Goal: Transaction & Acquisition: Purchase product/service

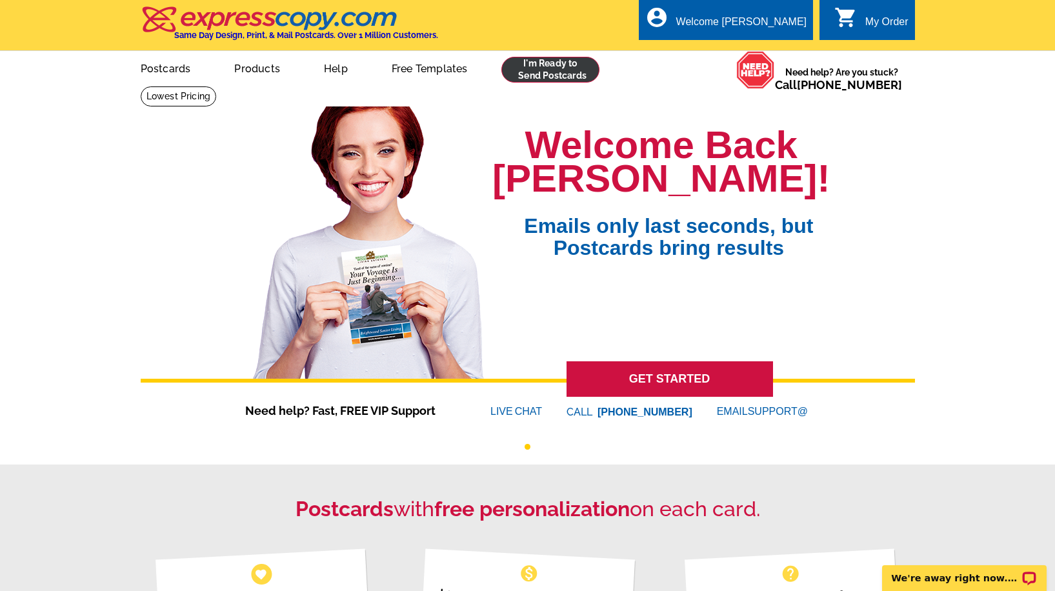
click at [560, 67] on link at bounding box center [551, 70] width 99 height 26
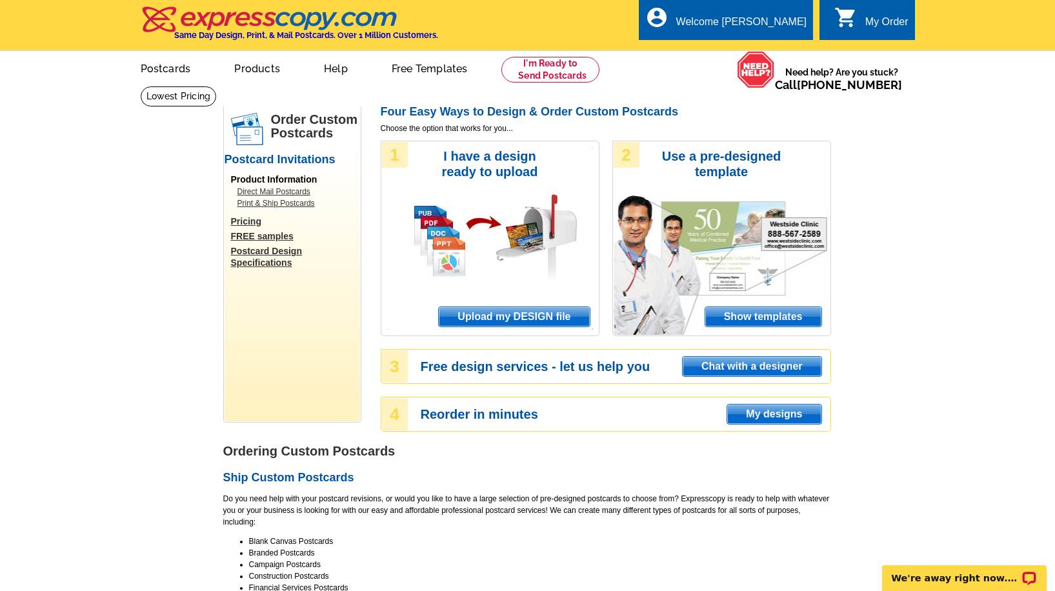
click at [519, 320] on span "Upload my DESIGN file" at bounding box center [514, 316] width 150 height 19
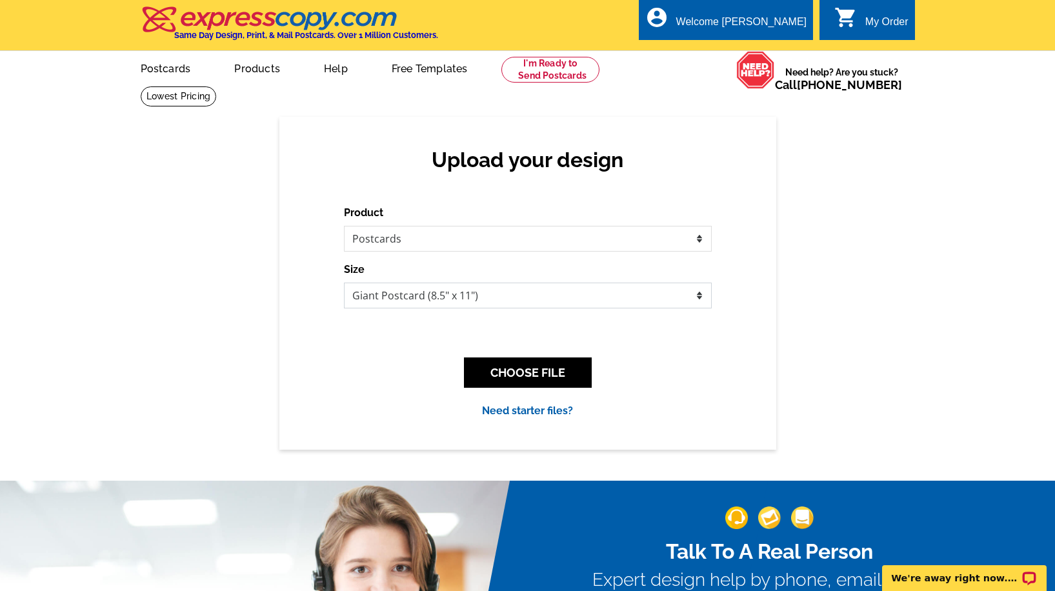
select select "2"
click at [547, 366] on button "CHOOSE FILE" at bounding box center [528, 373] width 128 height 30
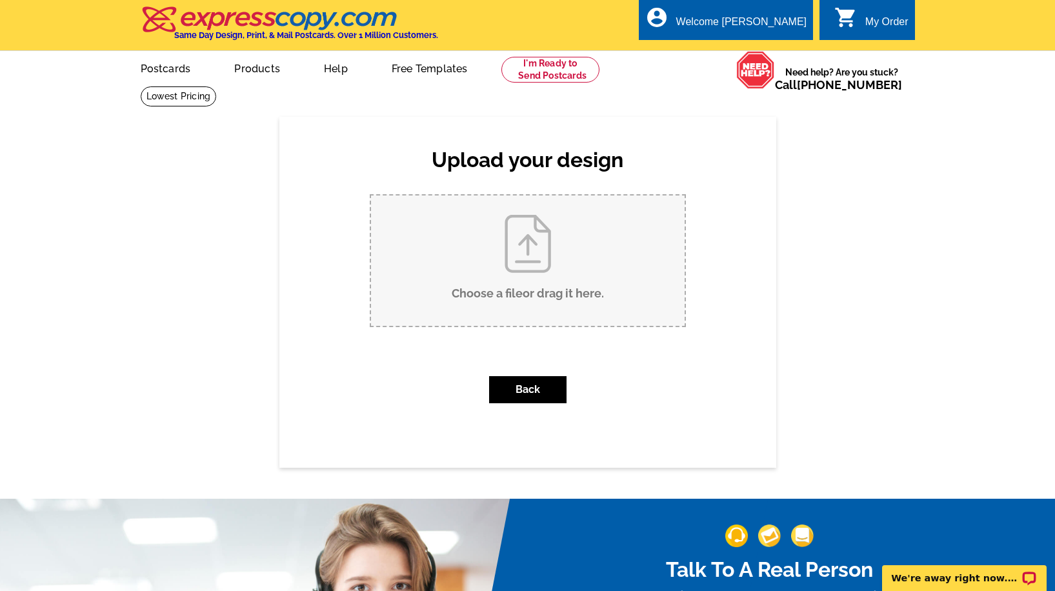
click at [495, 280] on input "Choose a file or drag it here ." at bounding box center [528, 261] width 314 height 130
type input "C:\fakepath\Copy of Blue Cream Aesthetic Collage Beach Vacation Rental Home Fac…"
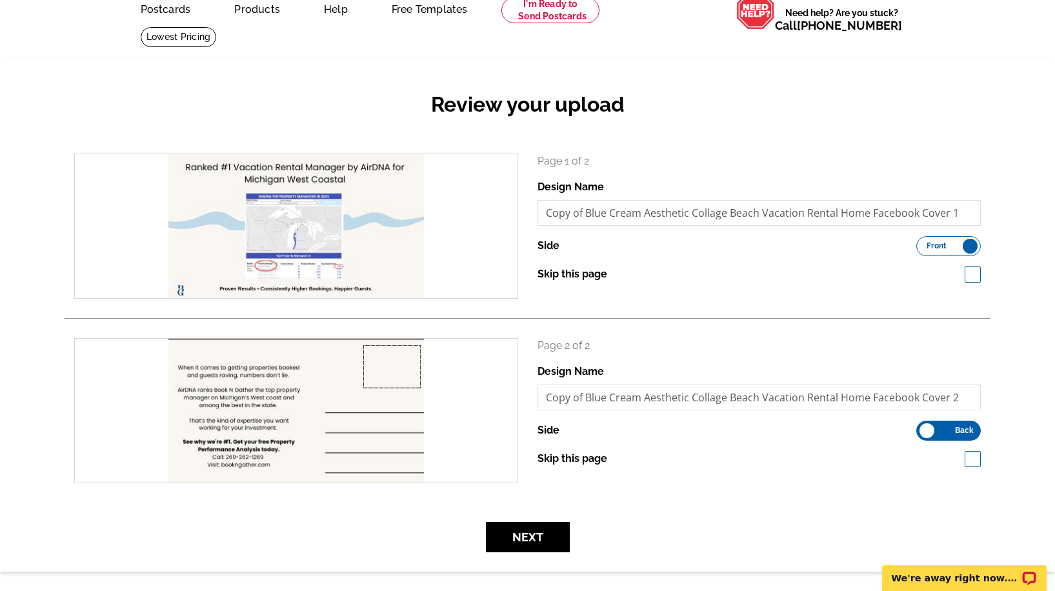
scroll to position [65, 0]
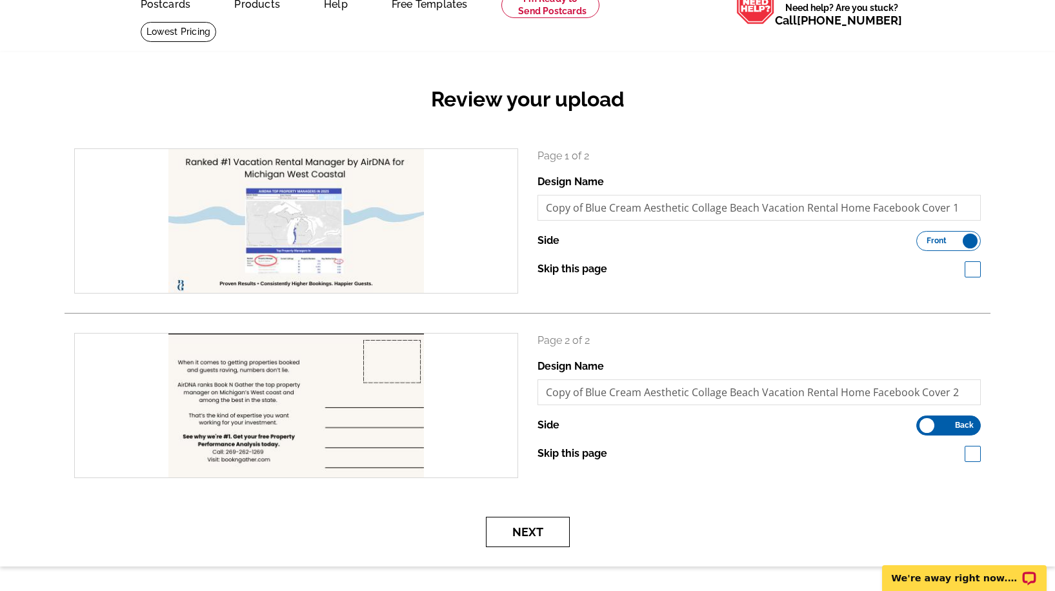
click at [517, 527] on button "Next" at bounding box center [528, 532] width 84 height 30
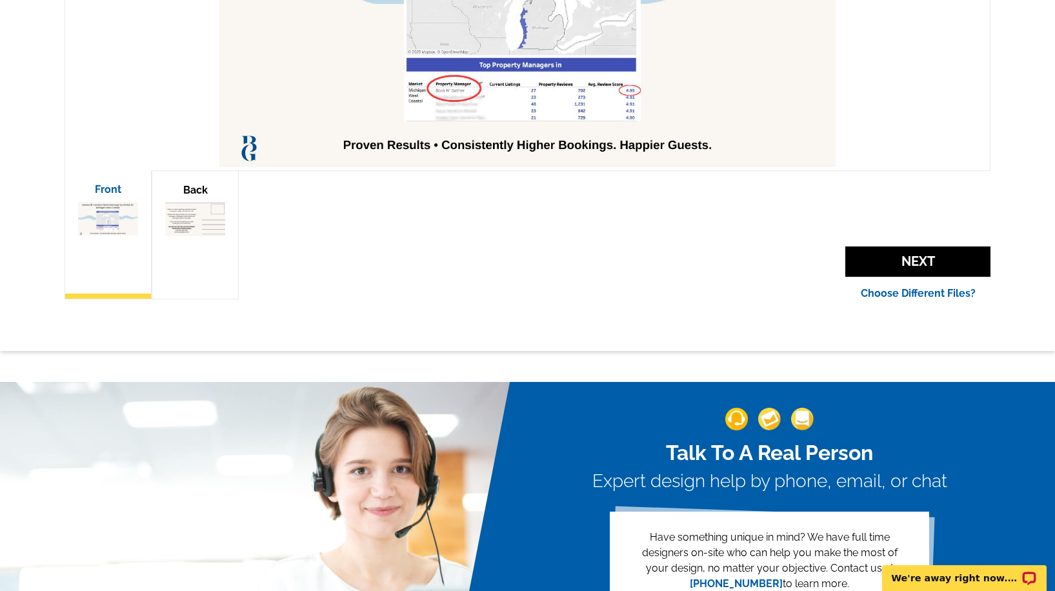
scroll to position [413, 0]
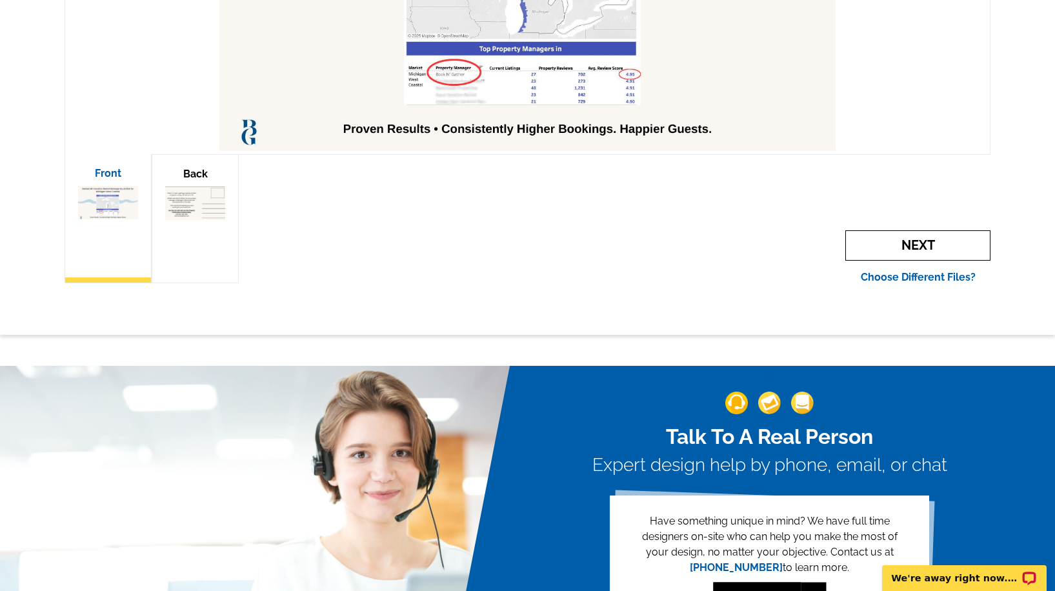
click at [868, 246] on span "Next" at bounding box center [918, 245] width 145 height 30
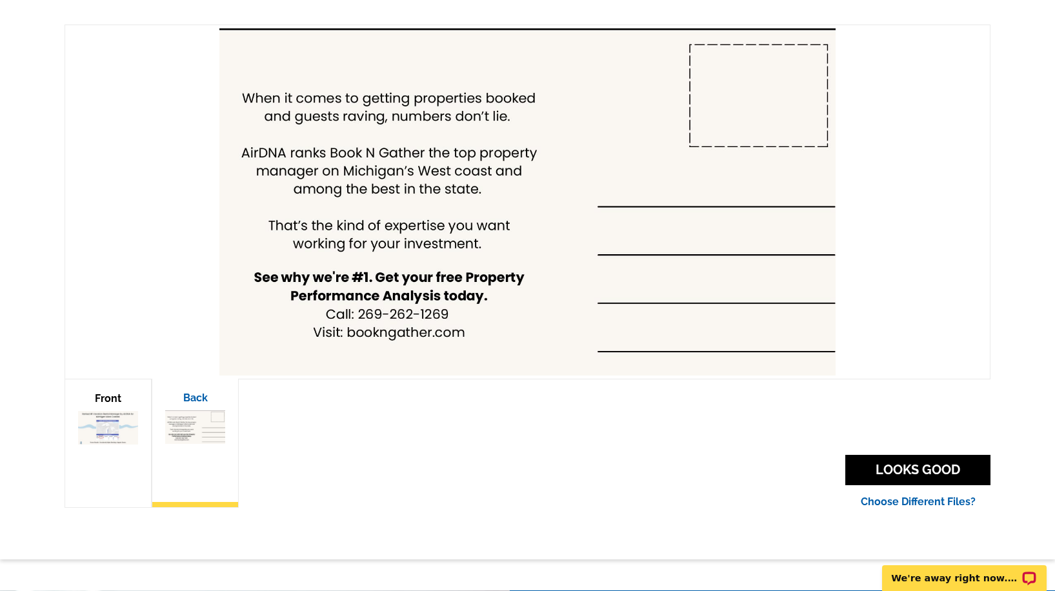
scroll to position [196, 0]
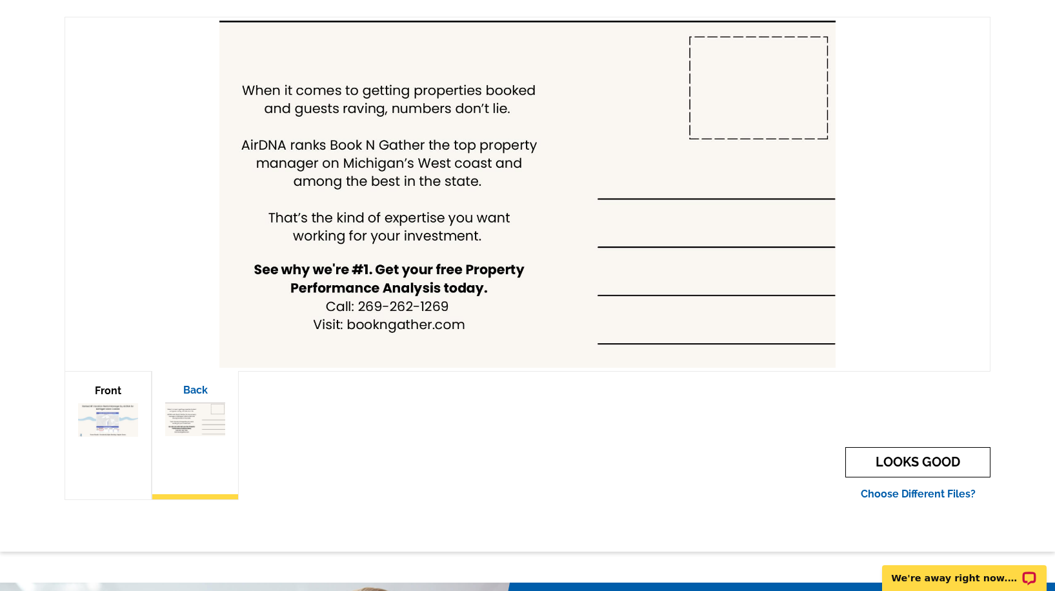
click at [907, 460] on link "LOOKS GOOD" at bounding box center [918, 462] width 145 height 30
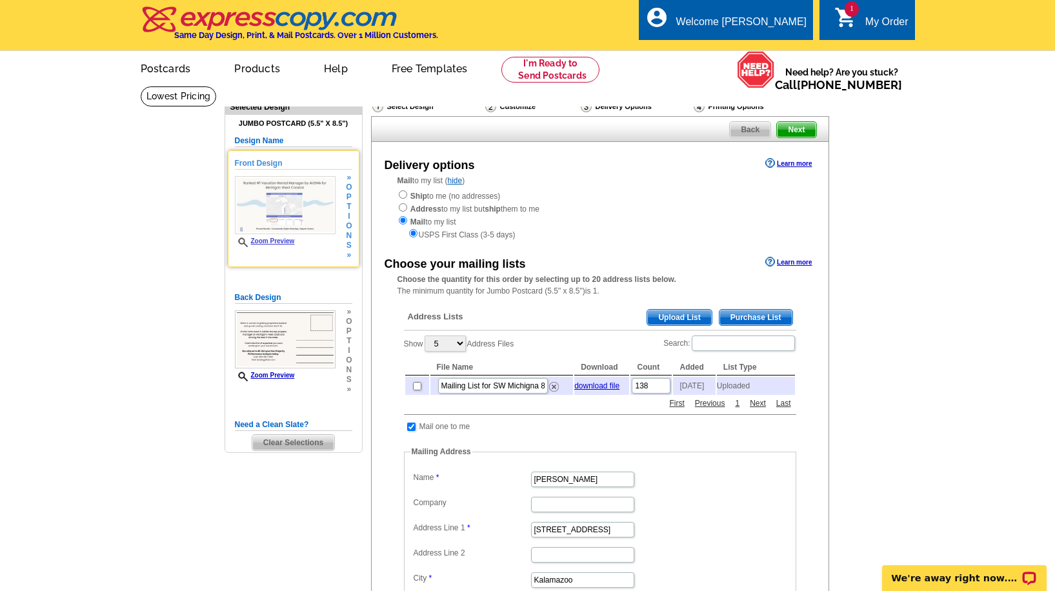
click at [276, 241] on link "Zoom Preview" at bounding box center [265, 241] width 60 height 7
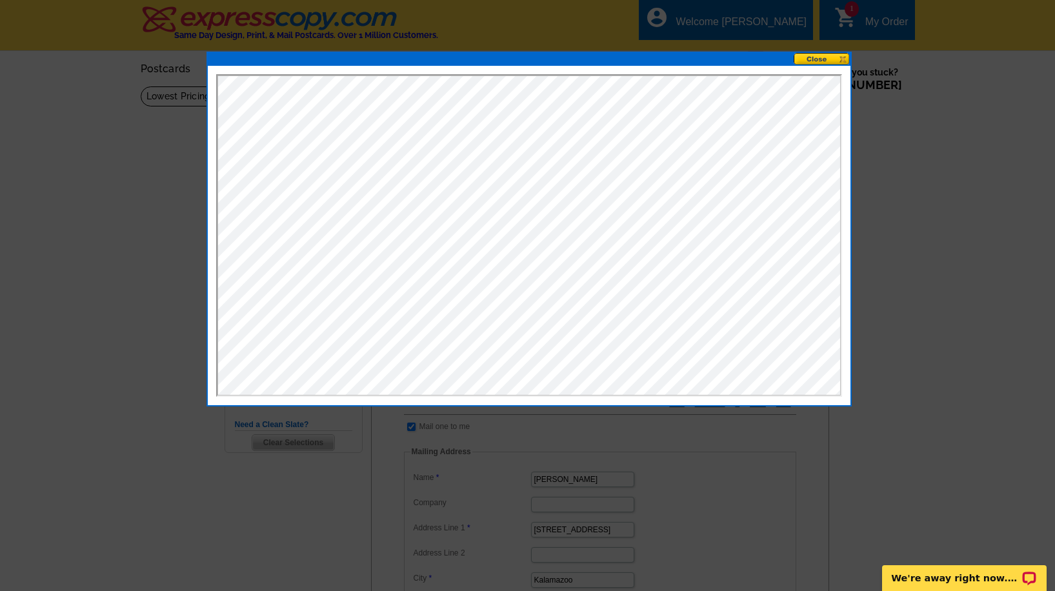
click at [814, 61] on button at bounding box center [822, 59] width 57 height 12
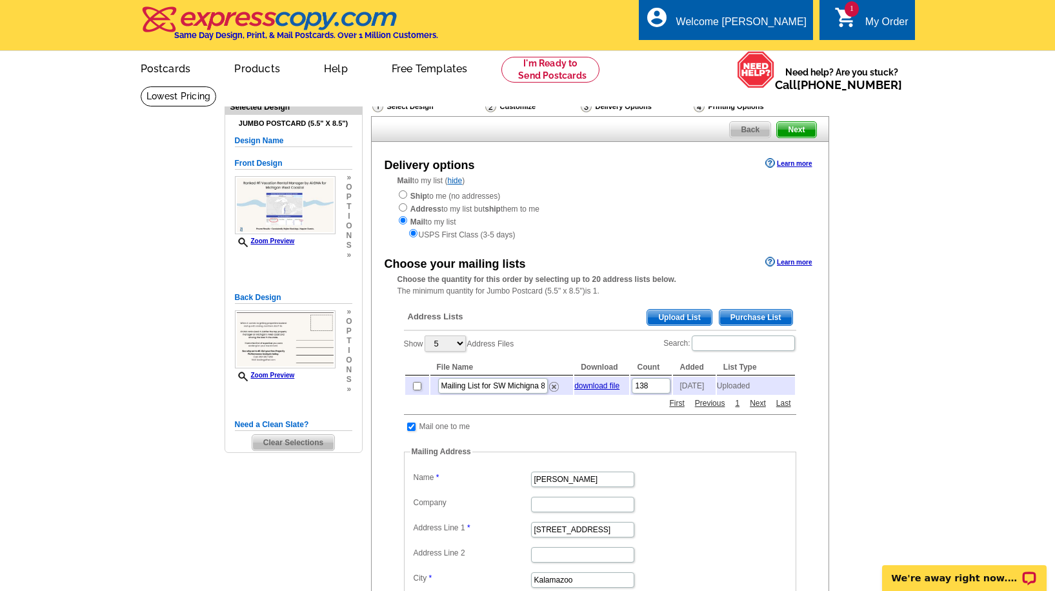
click at [884, 356] on main "Need Help? call 800-260-5887, chat with support, or have our designers make som…" at bounding box center [527, 469] width 1055 height 766
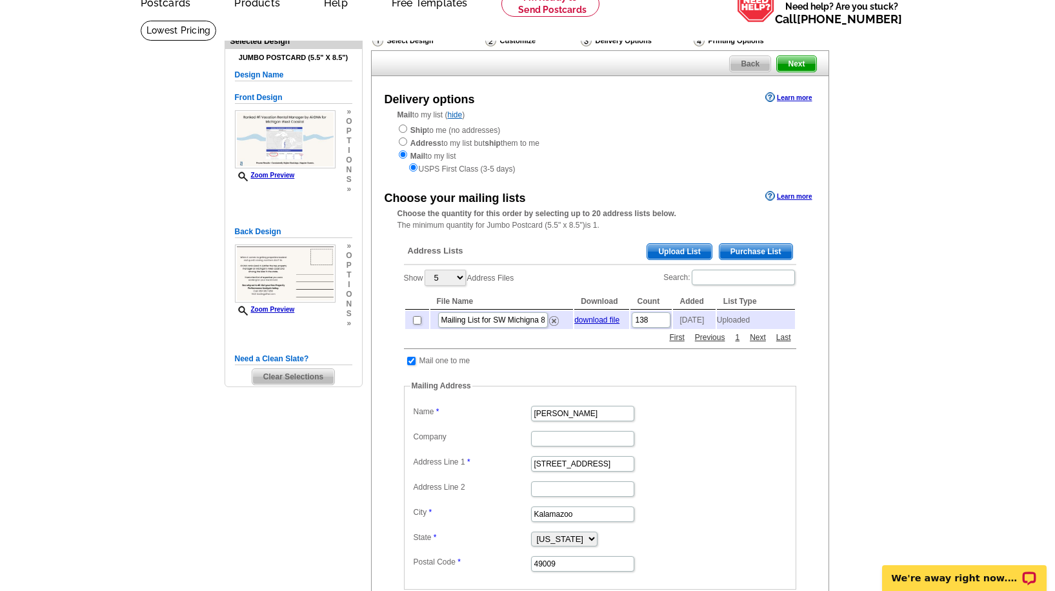
scroll to position [69, 0]
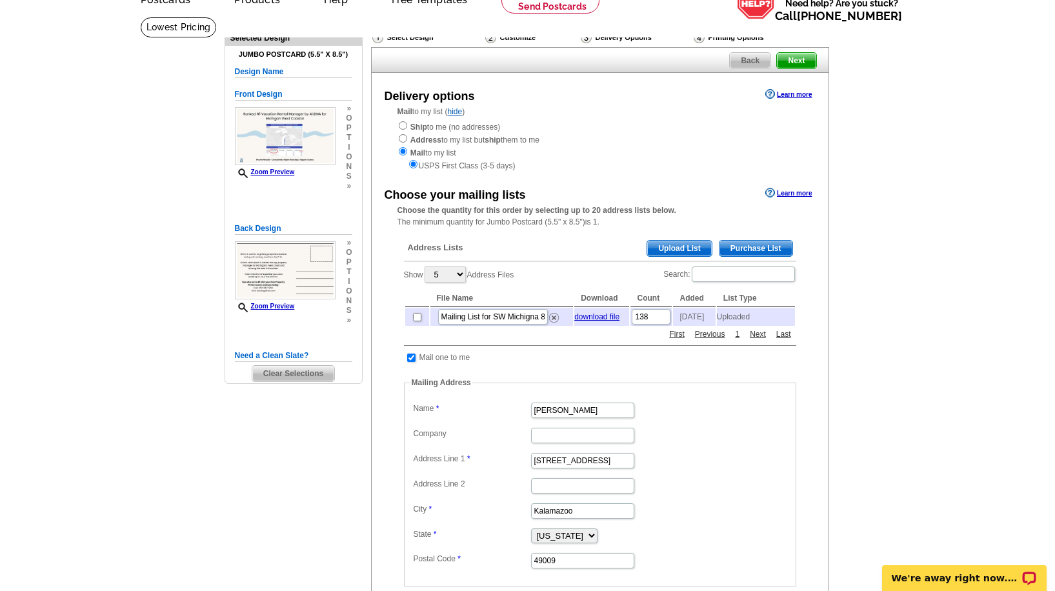
click at [412, 357] on input "checkbox" at bounding box center [411, 358] width 8 height 8
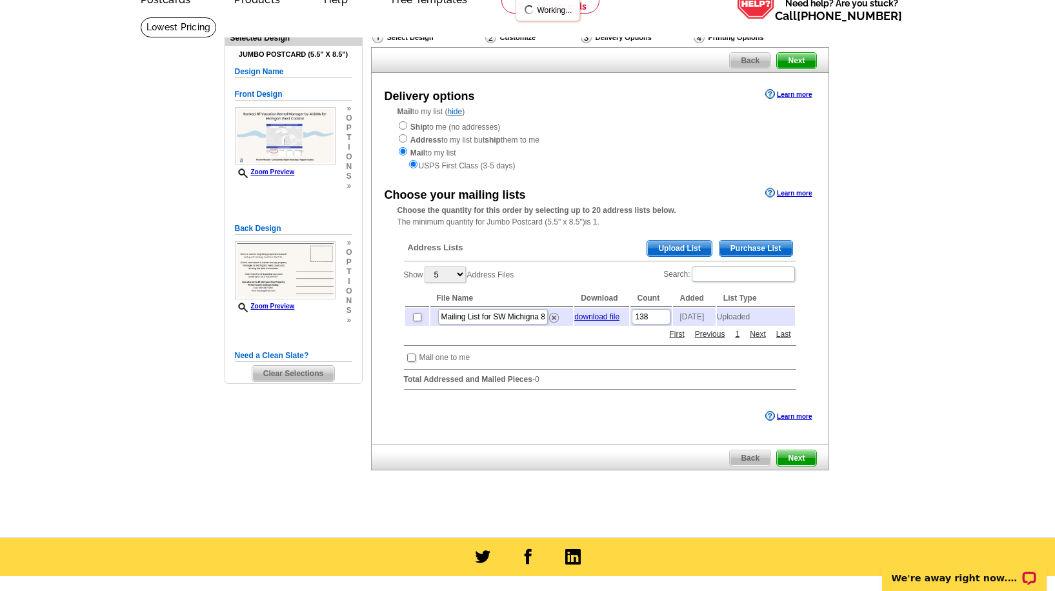
click at [410, 360] on input "checkbox" at bounding box center [411, 358] width 8 height 8
checkbox input "true"
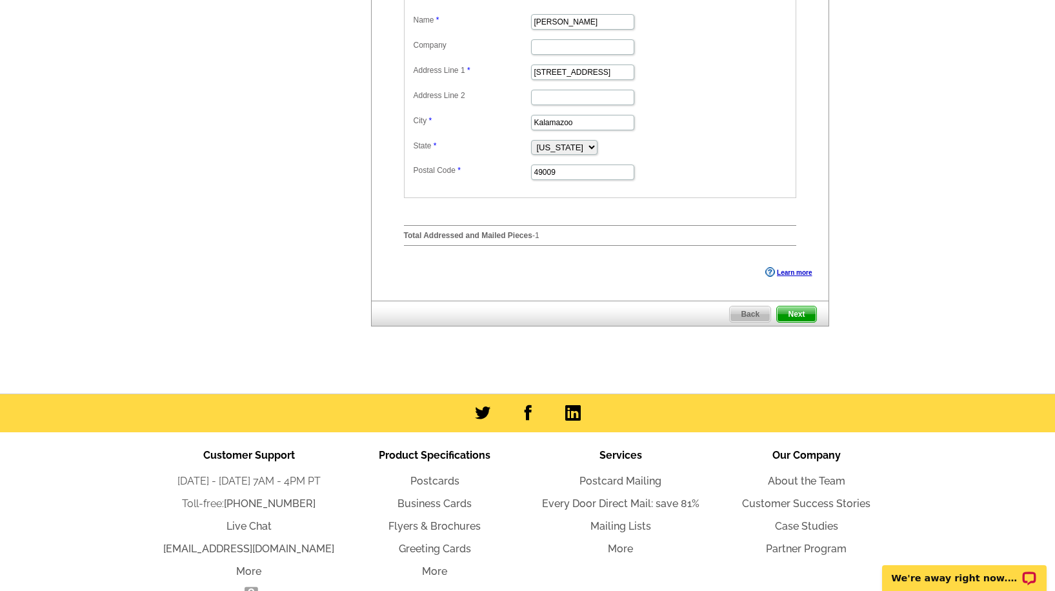
scroll to position [533, 0]
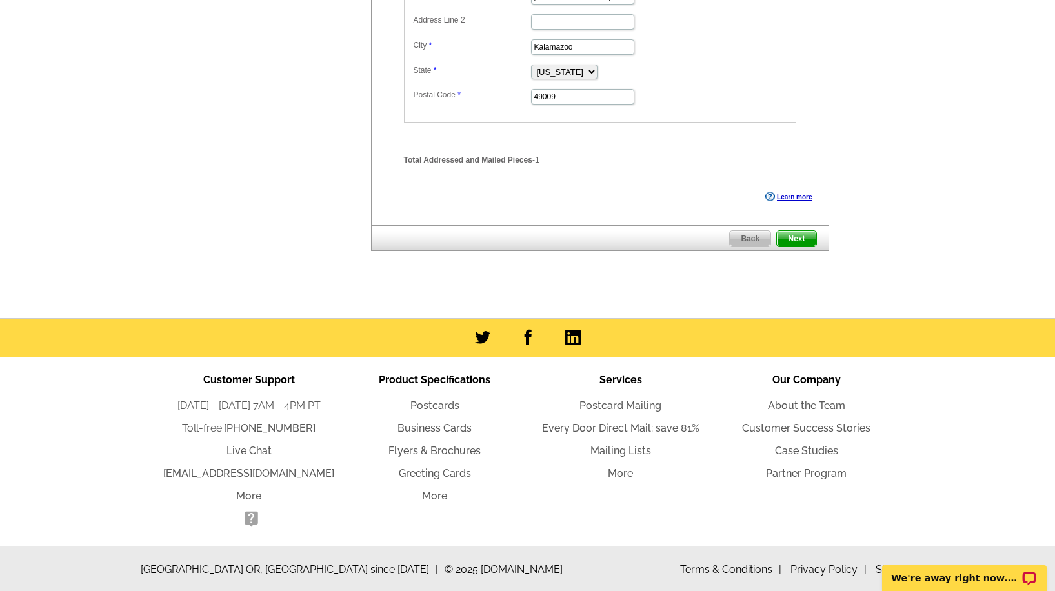
click at [804, 243] on span "Next" at bounding box center [796, 238] width 39 height 15
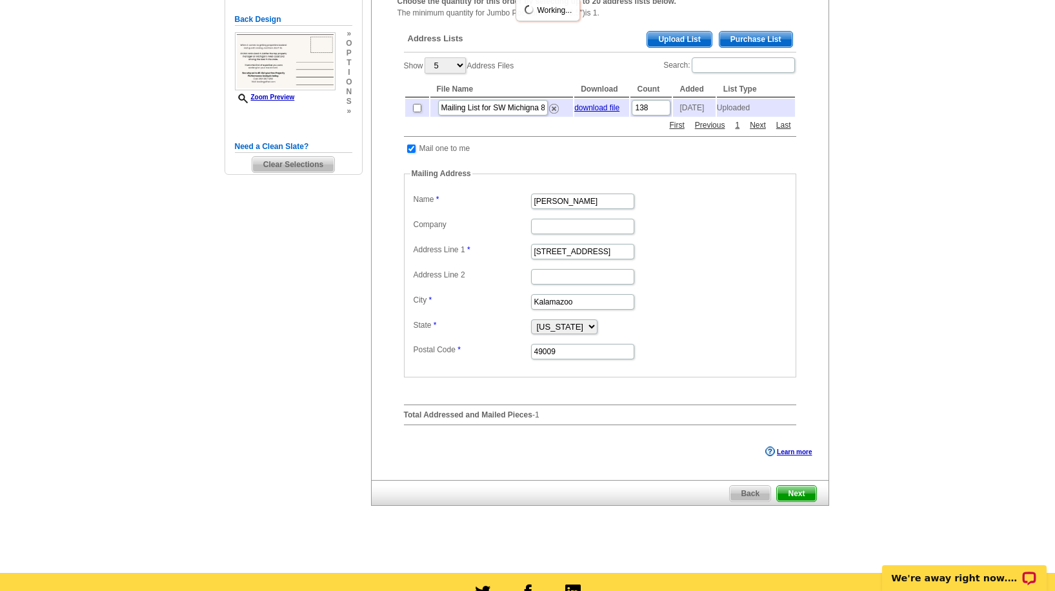
scroll to position [269, 0]
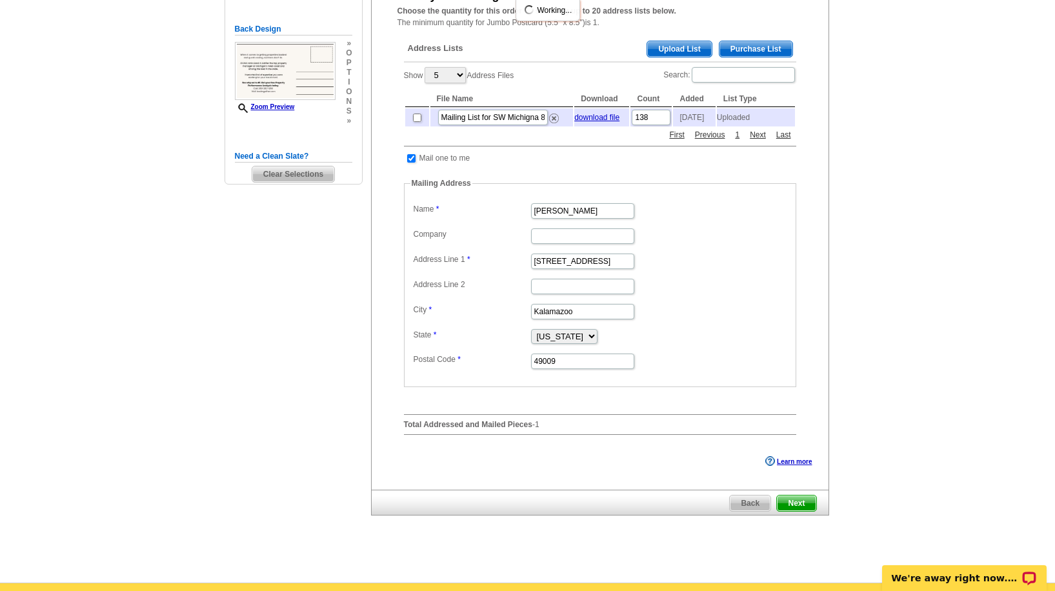
click at [417, 115] on input "checkbox" at bounding box center [417, 118] width 8 height 8
checkbox input "true"
click at [746, 502] on span "Back" at bounding box center [750, 503] width 41 height 15
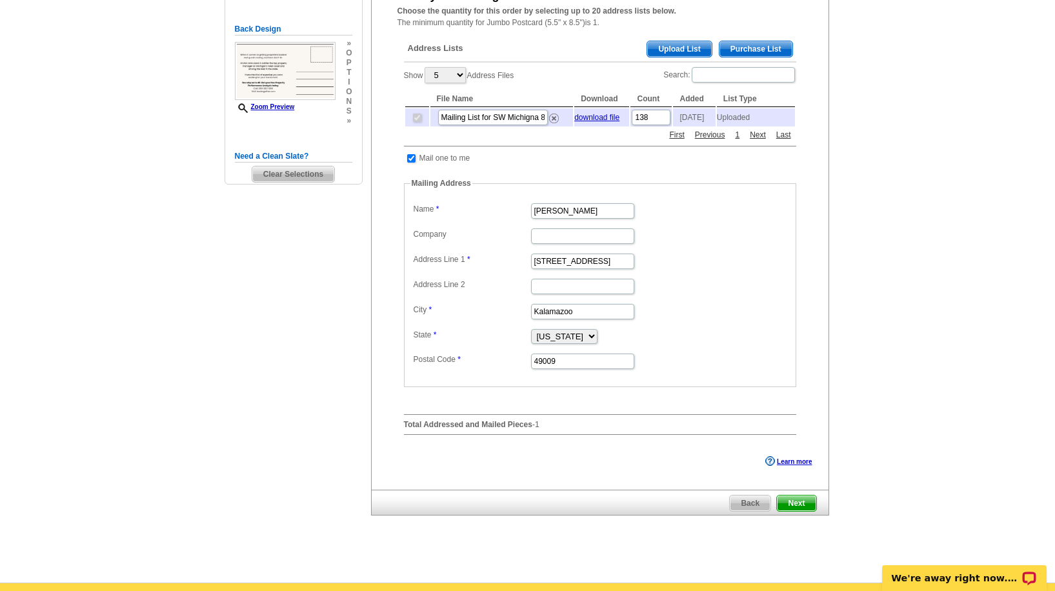
scroll to position [0, 0]
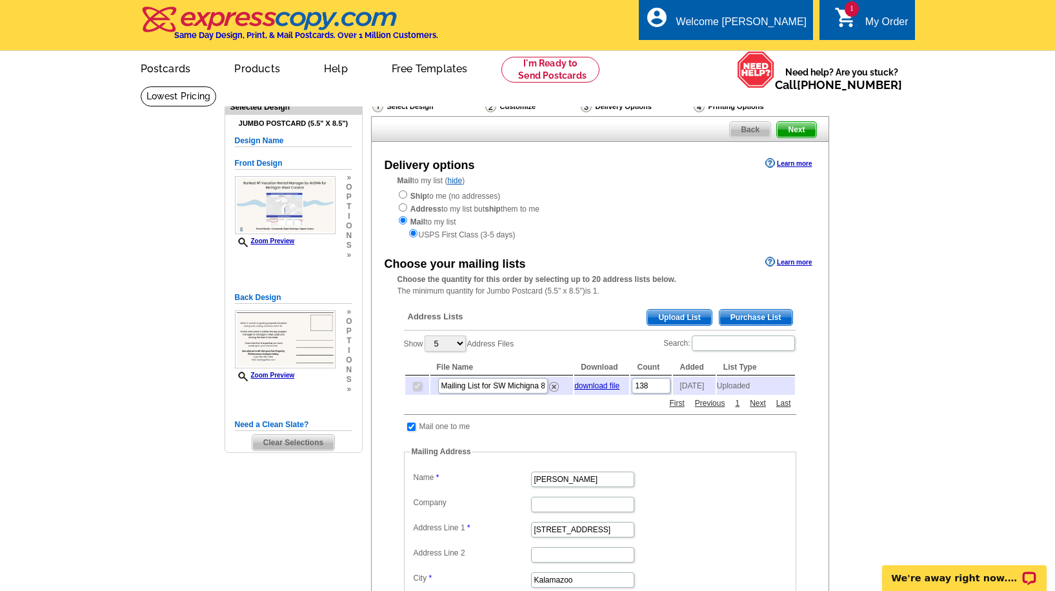
click at [413, 423] on input "checkbox" at bounding box center [411, 427] width 8 height 8
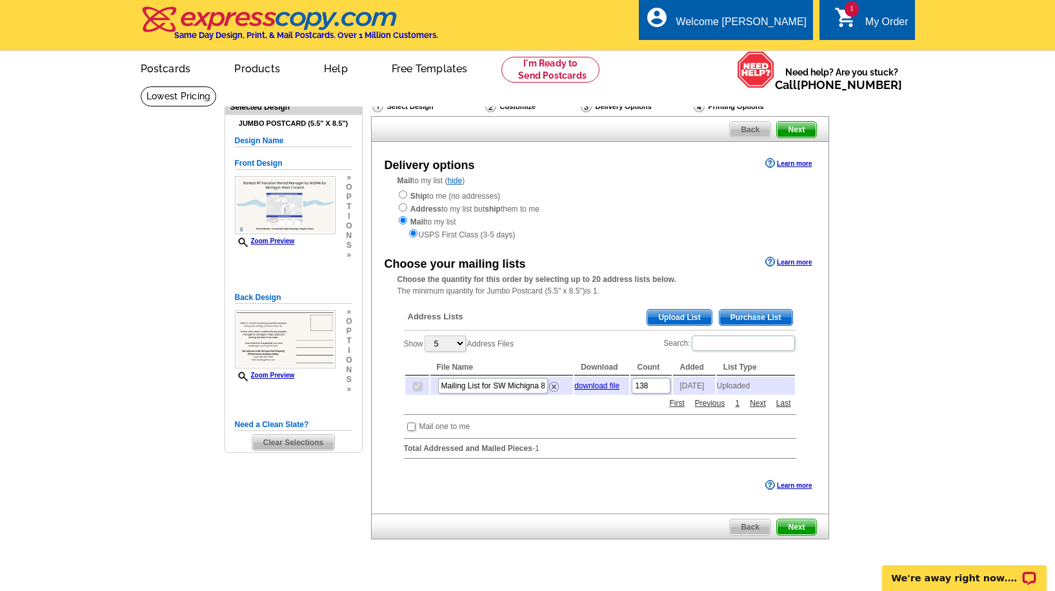
click at [413, 423] on input "checkbox" at bounding box center [411, 427] width 8 height 8
checkbox input "true"
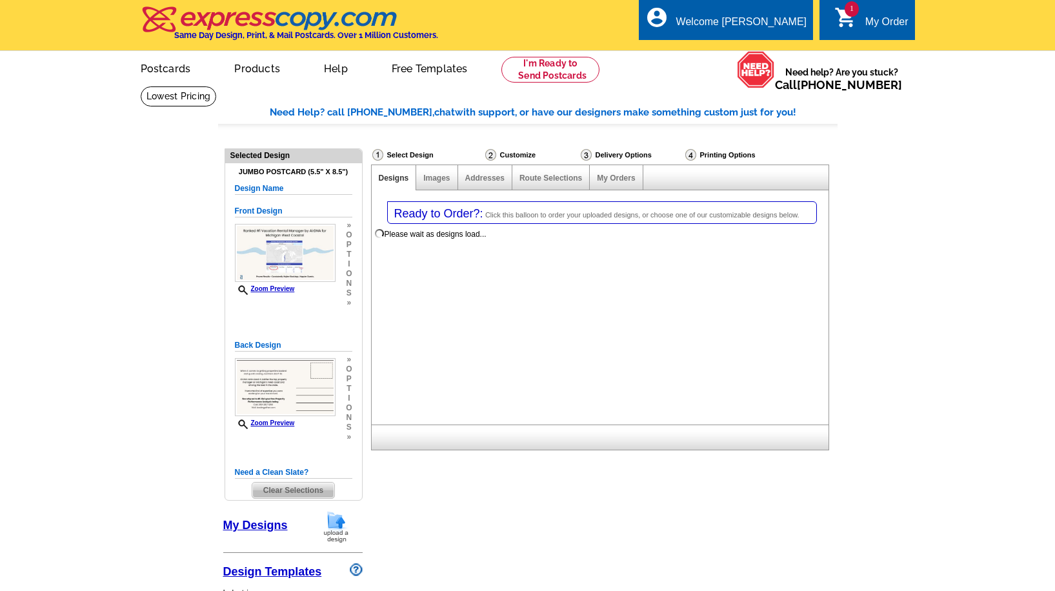
select select "1"
select select "2"
select select "785"
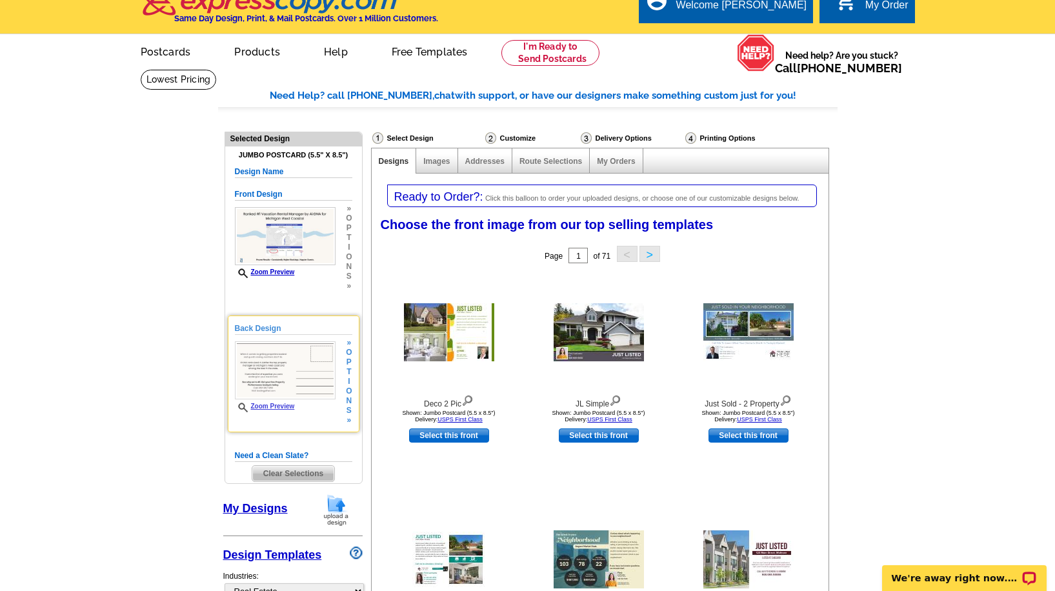
scroll to position [18, 0]
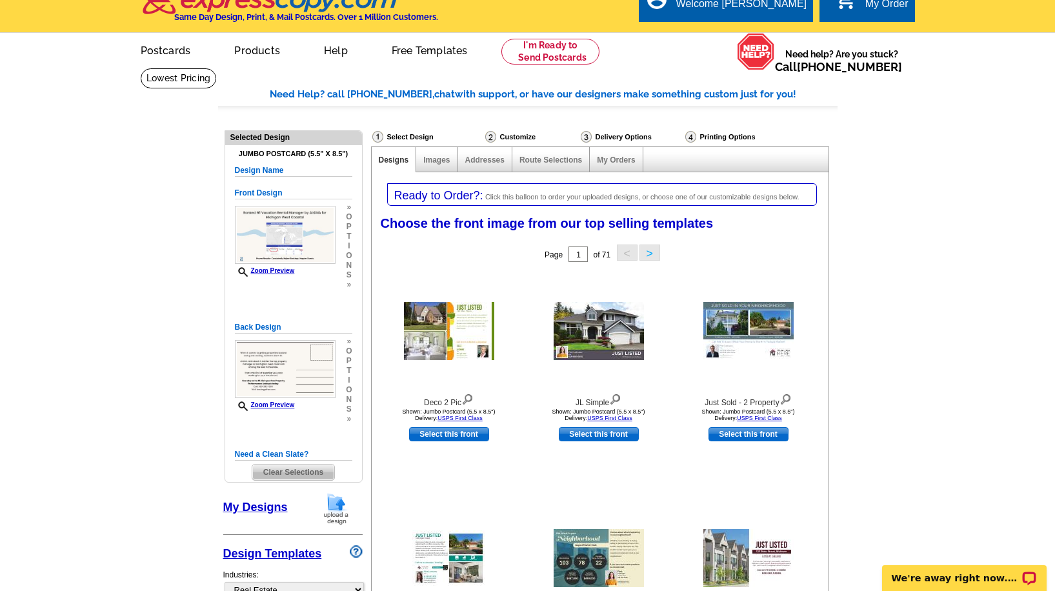
click at [406, 136] on div "Select Design" at bounding box center [427, 138] width 113 height 16
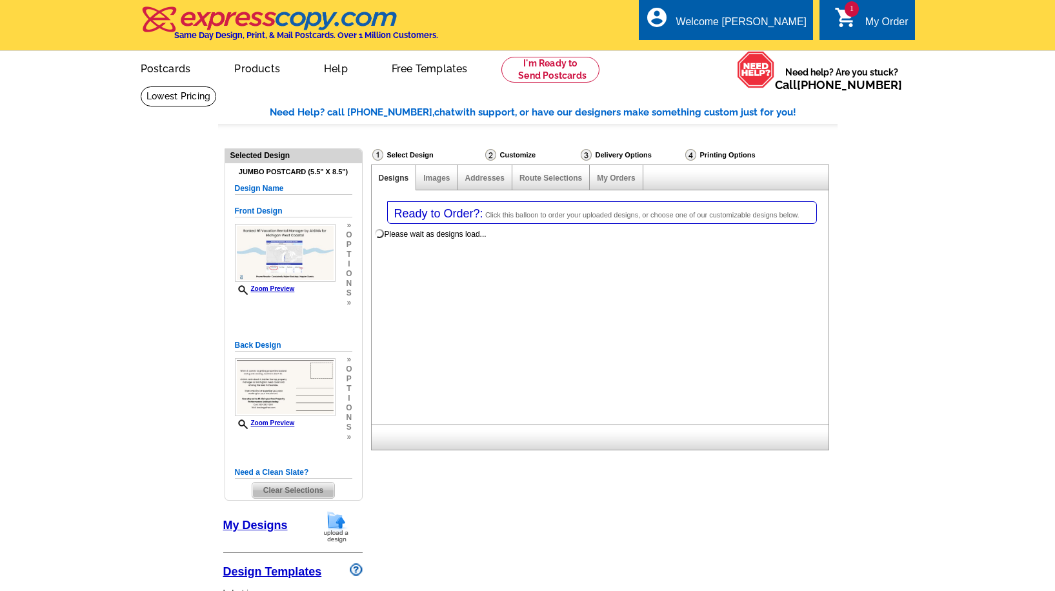
select select "1"
select select "2"
select select "785"
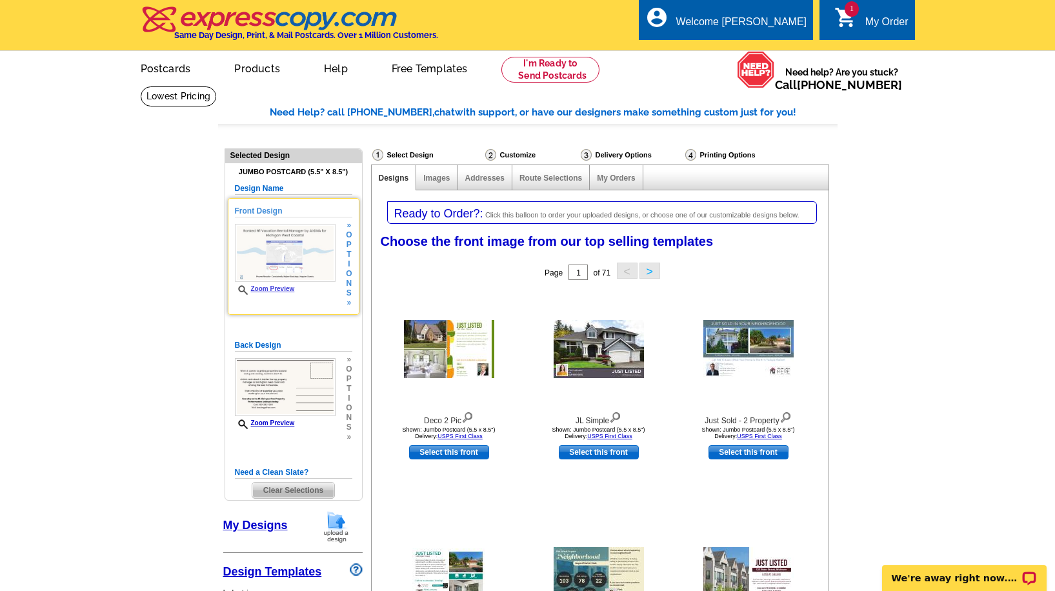
click at [296, 253] on img at bounding box center [285, 253] width 101 height 58
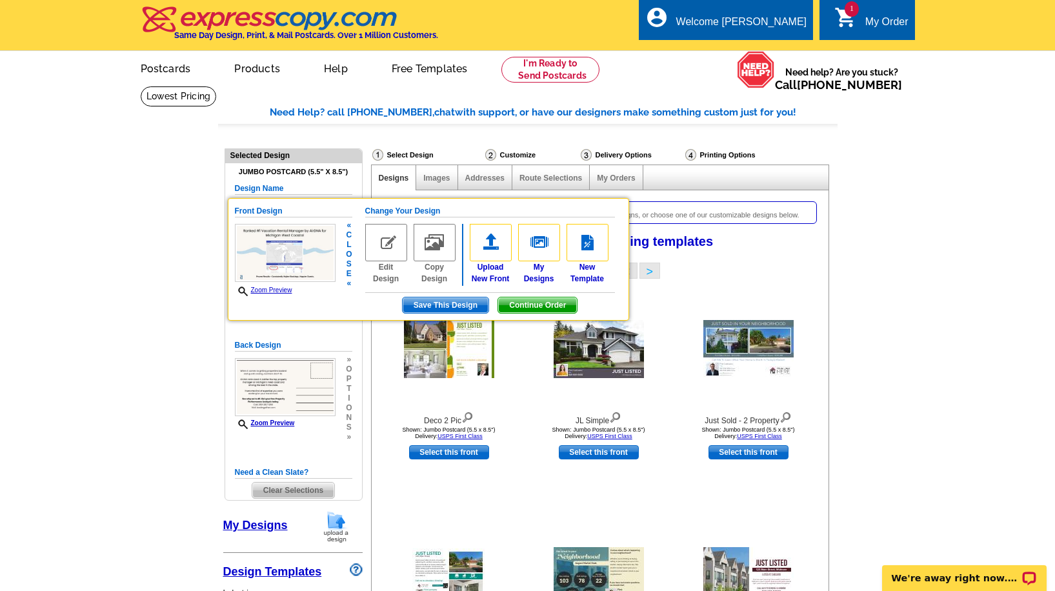
click at [520, 305] on span "Continue Order" at bounding box center [537, 305] width 79 height 15
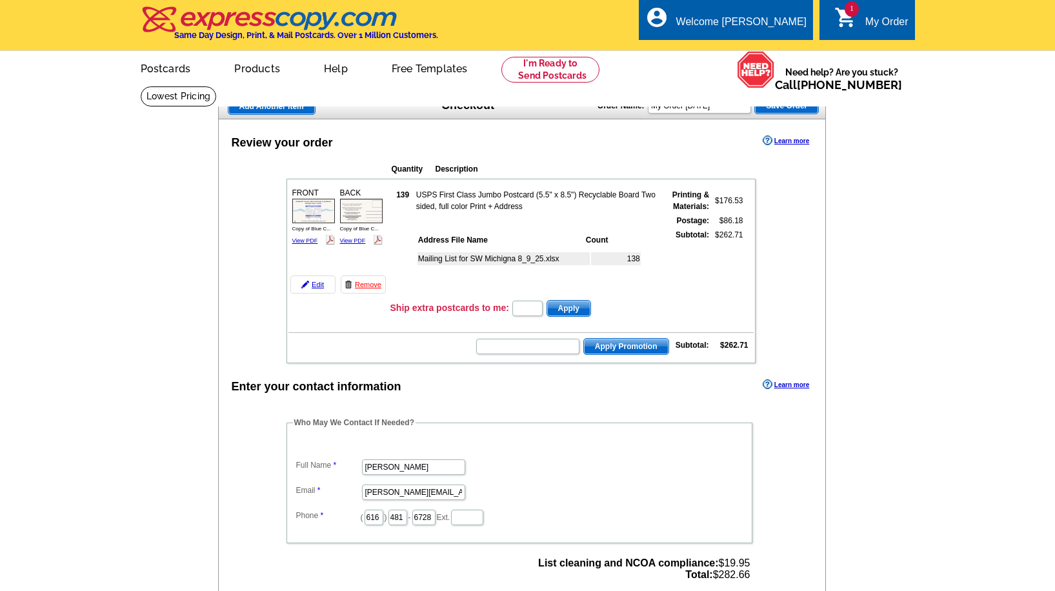
click at [355, 244] on div "BACK Copy of Blue C... View PDF" at bounding box center [361, 216] width 46 height 63
click at [352, 236] on div "BACK Copy of Blue C... View PDF" at bounding box center [361, 216] width 46 height 63
click at [352, 240] on link "View PDF" at bounding box center [353, 241] width 26 height 6
click at [531, 345] on input "text" at bounding box center [527, 346] width 103 height 15
paste input "FREESHIP75"
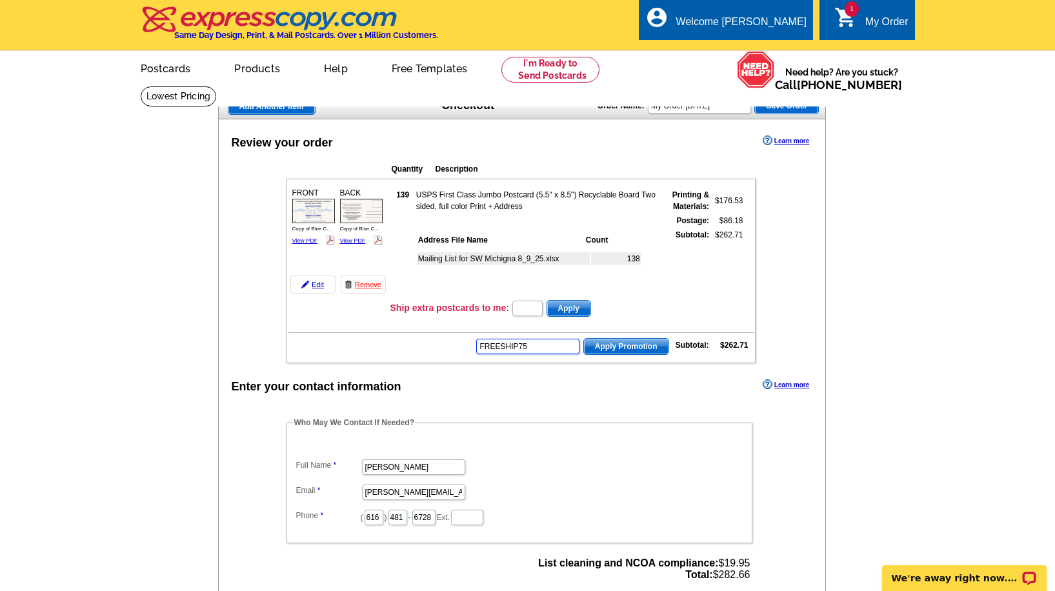
type input "FREESHIP75"
click at [602, 349] on span "Apply Promotion" at bounding box center [626, 346] width 85 height 15
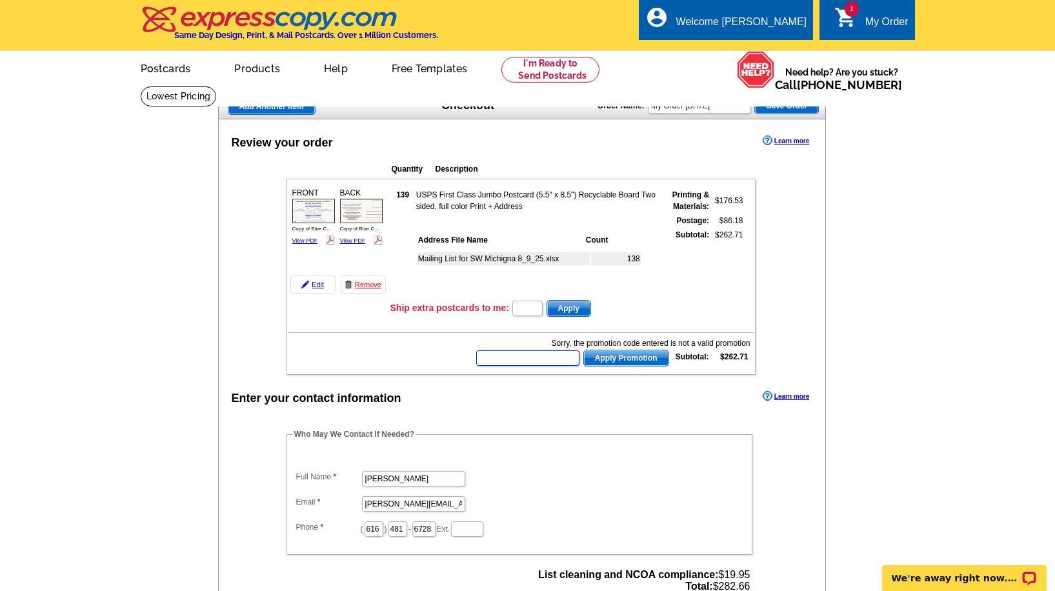
click at [522, 352] on input "text" at bounding box center [527, 358] width 103 height 15
paste input "PC10"
type input "PC10"
click at [612, 361] on span "Apply Promotion" at bounding box center [626, 358] width 85 height 15
click at [517, 354] on input "text" at bounding box center [527, 358] width 103 height 15
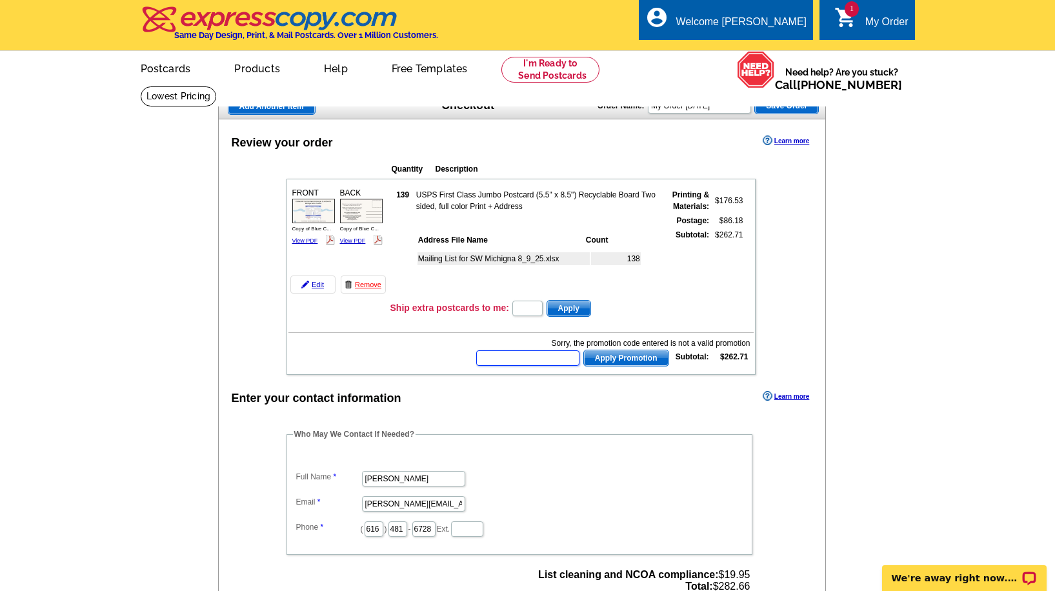
paste input "PMUSA50"
type input "PMUSA50"
click at [615, 360] on span "Apply Promotion" at bounding box center [626, 358] width 85 height 15
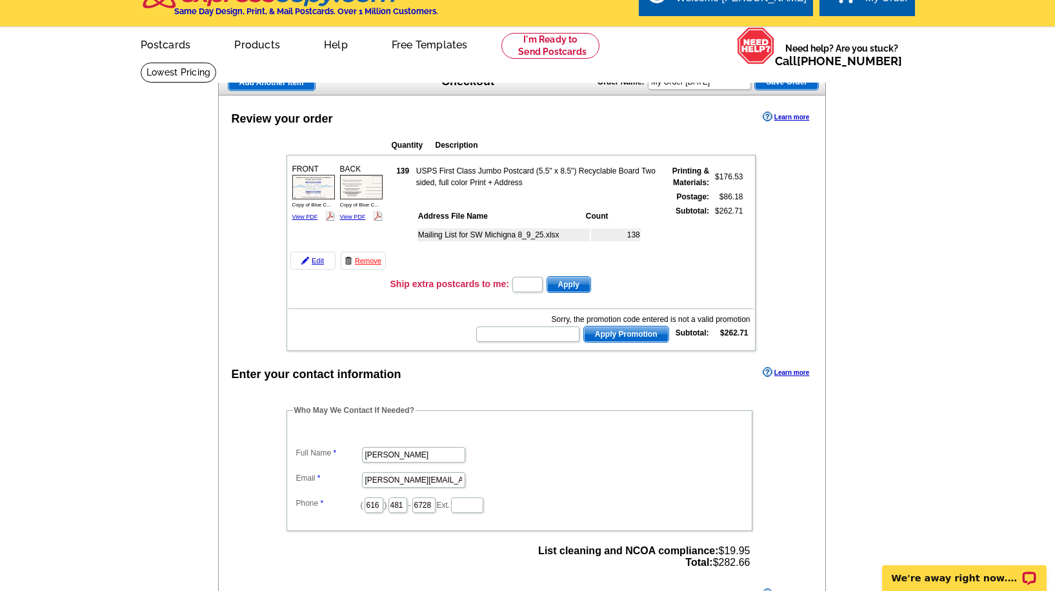
scroll to position [33, 0]
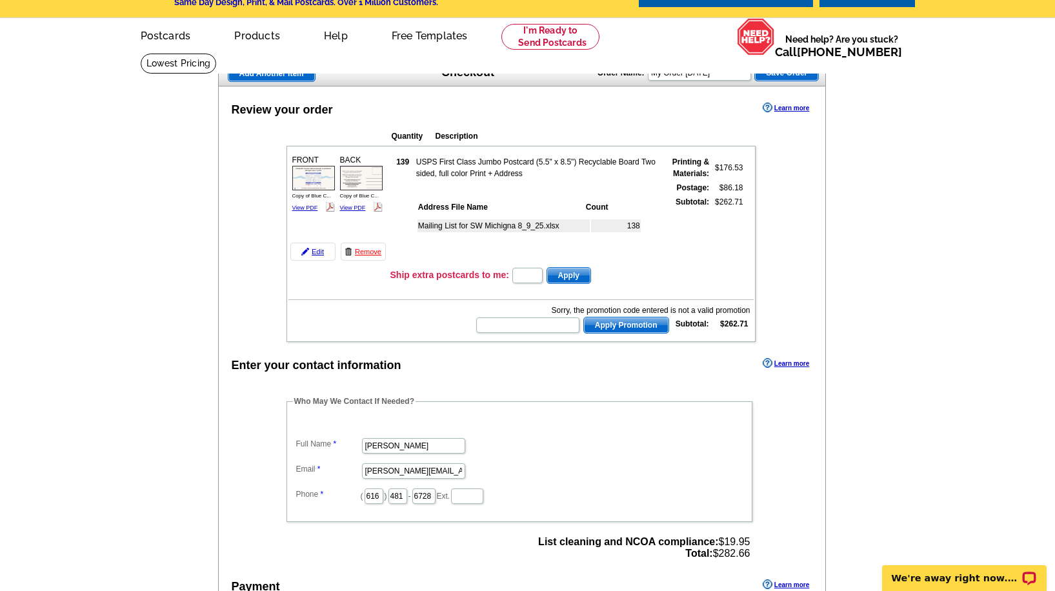
click at [531, 334] on td "Sorry, the promotion code entered is not a valid promotion Apply Promotion Subt…" at bounding box center [521, 318] width 465 height 34
click at [529, 328] on input "text" at bounding box center [527, 325] width 103 height 15
paste input "HURRY40"
type input "HURRY40"
click at [614, 330] on span "Apply Promotion" at bounding box center [626, 325] width 85 height 15
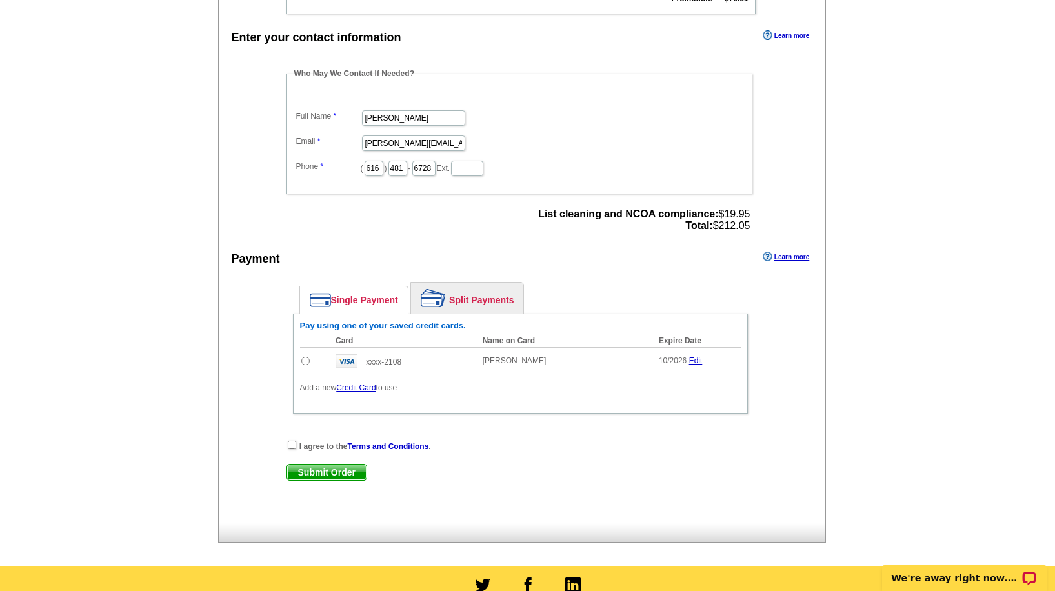
scroll to position [400, 0]
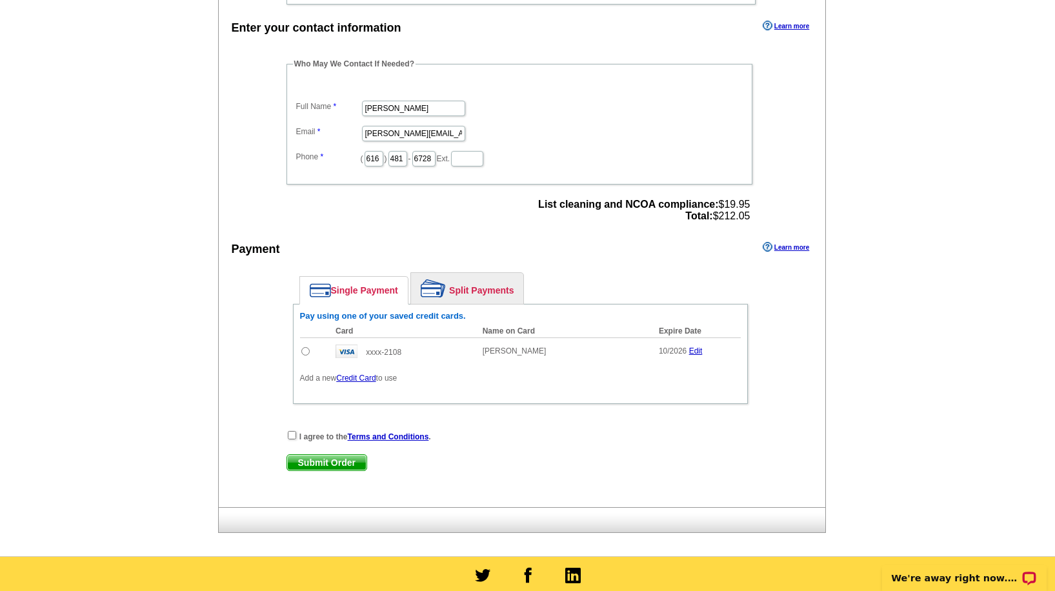
click at [305, 348] on input "radio" at bounding box center [305, 351] width 8 height 8
radio input "true"
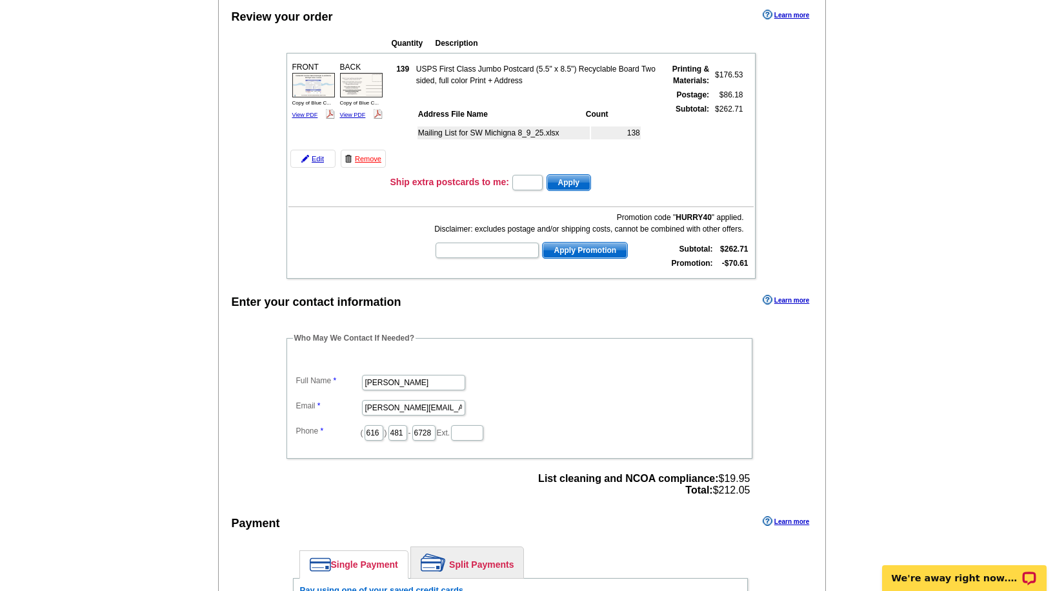
scroll to position [603, 0]
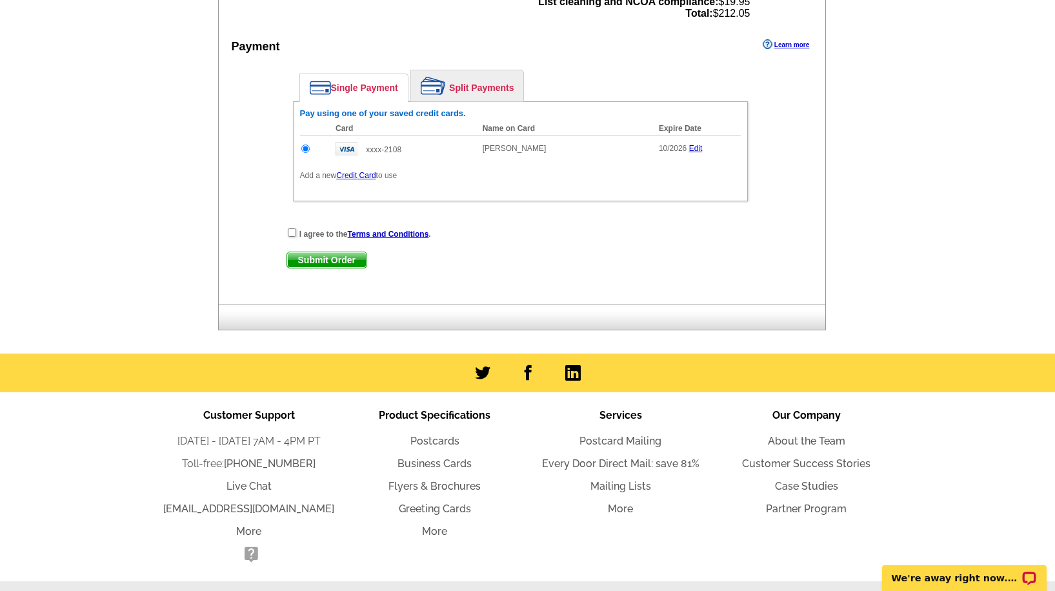
click at [292, 230] on input "checkbox" at bounding box center [292, 233] width 8 height 8
checkbox input "true"
click at [309, 266] on link "Submit Order" at bounding box center [327, 260] width 81 height 17
